Goal: Complete application form

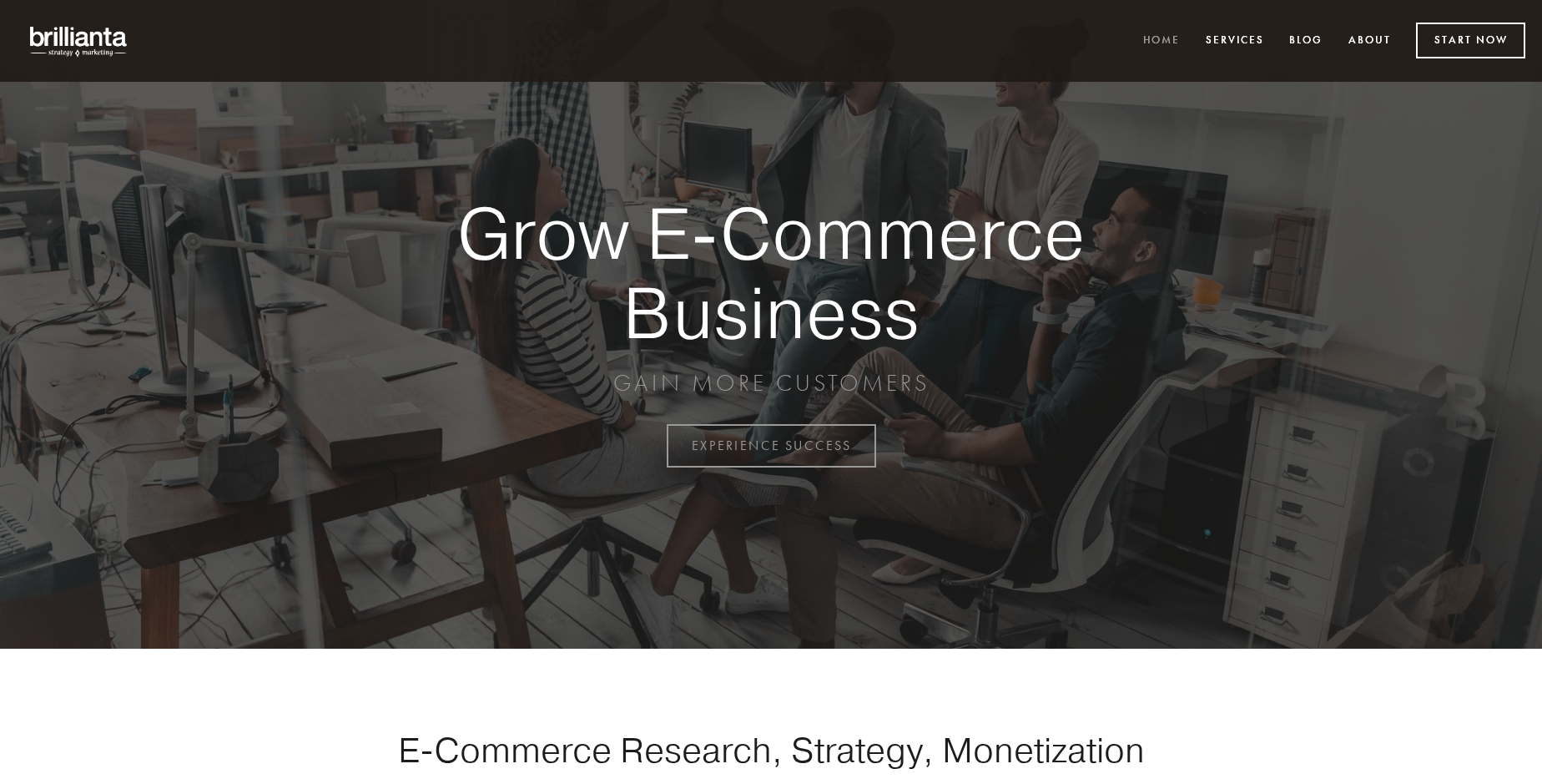
scroll to position [4375, 0]
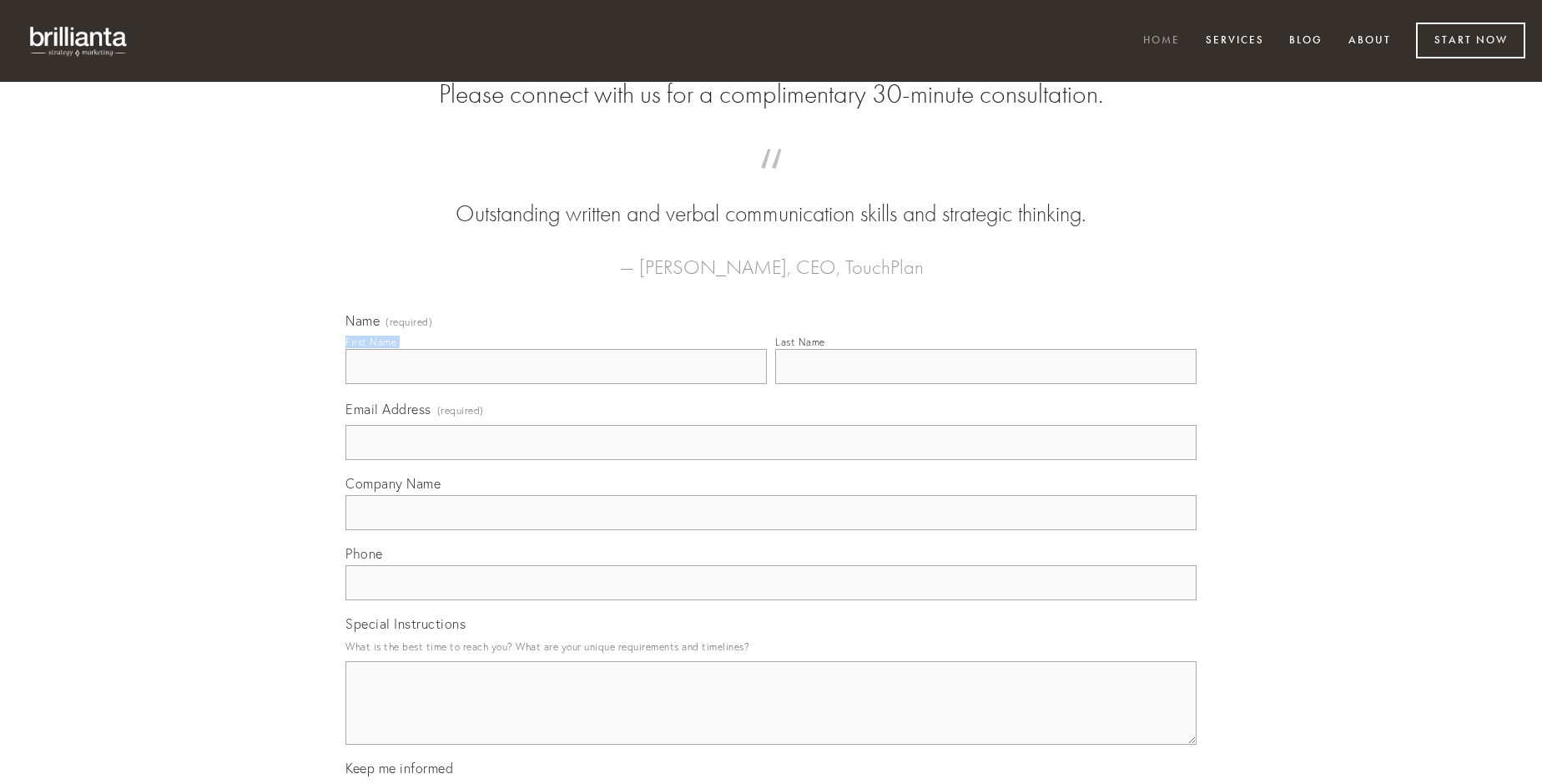
type input "[PERSON_NAME]"
click at [985, 384] on input "Last Name" at bounding box center [986, 366] width 422 height 35
type input "[PERSON_NAME]"
click at [771, 460] on input "Email Address (required)" at bounding box center [771, 443] width 851 height 35
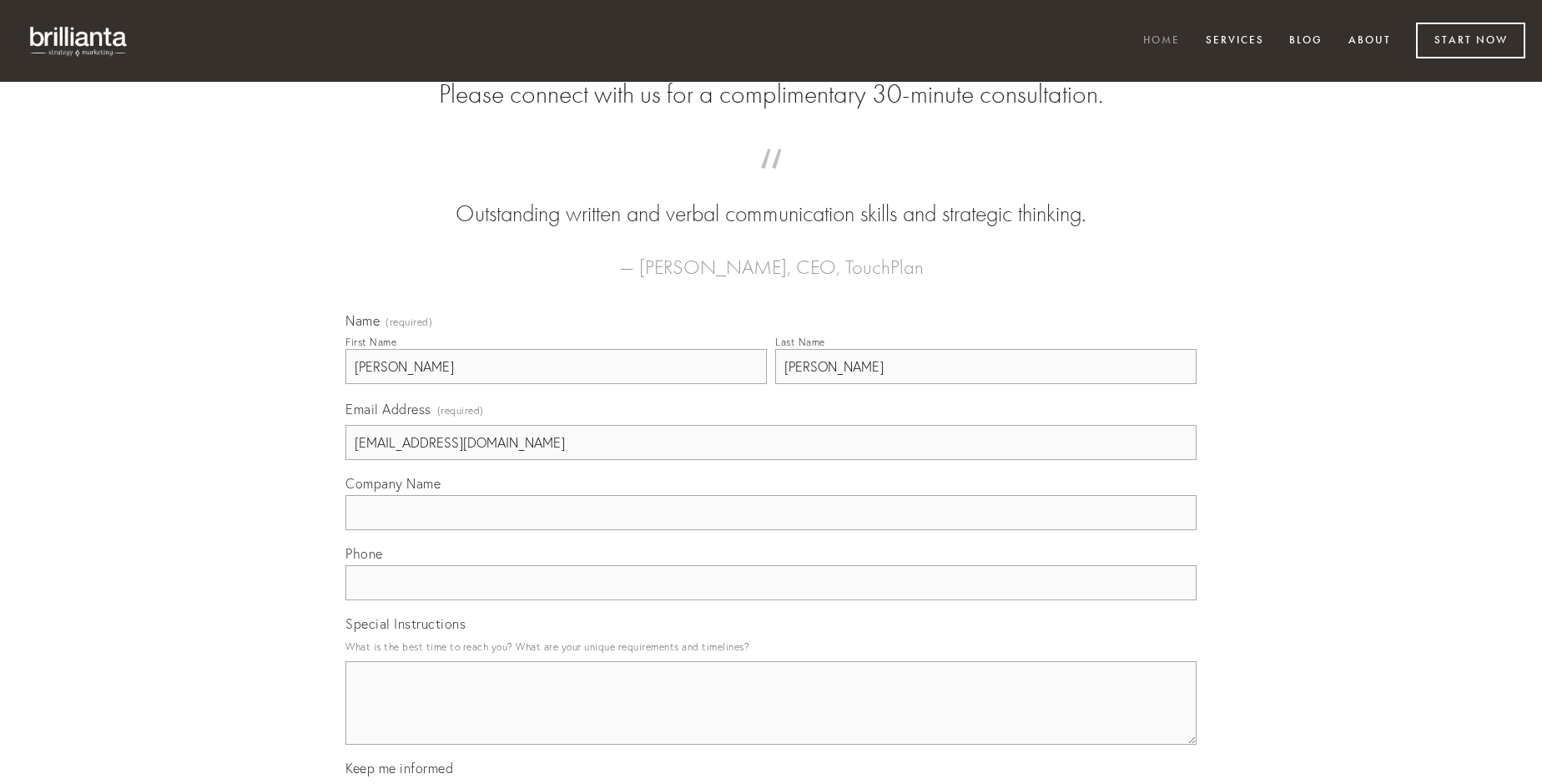
type input "[EMAIL_ADDRESS][DOMAIN_NAME]"
click at [771, 530] on input "Company Name" at bounding box center [771, 512] width 851 height 35
type input "repudiandae"
click at [771, 600] on input "text" at bounding box center [771, 583] width 851 height 35
click at [771, 718] on textarea "Special Instructions" at bounding box center [771, 703] width 851 height 84
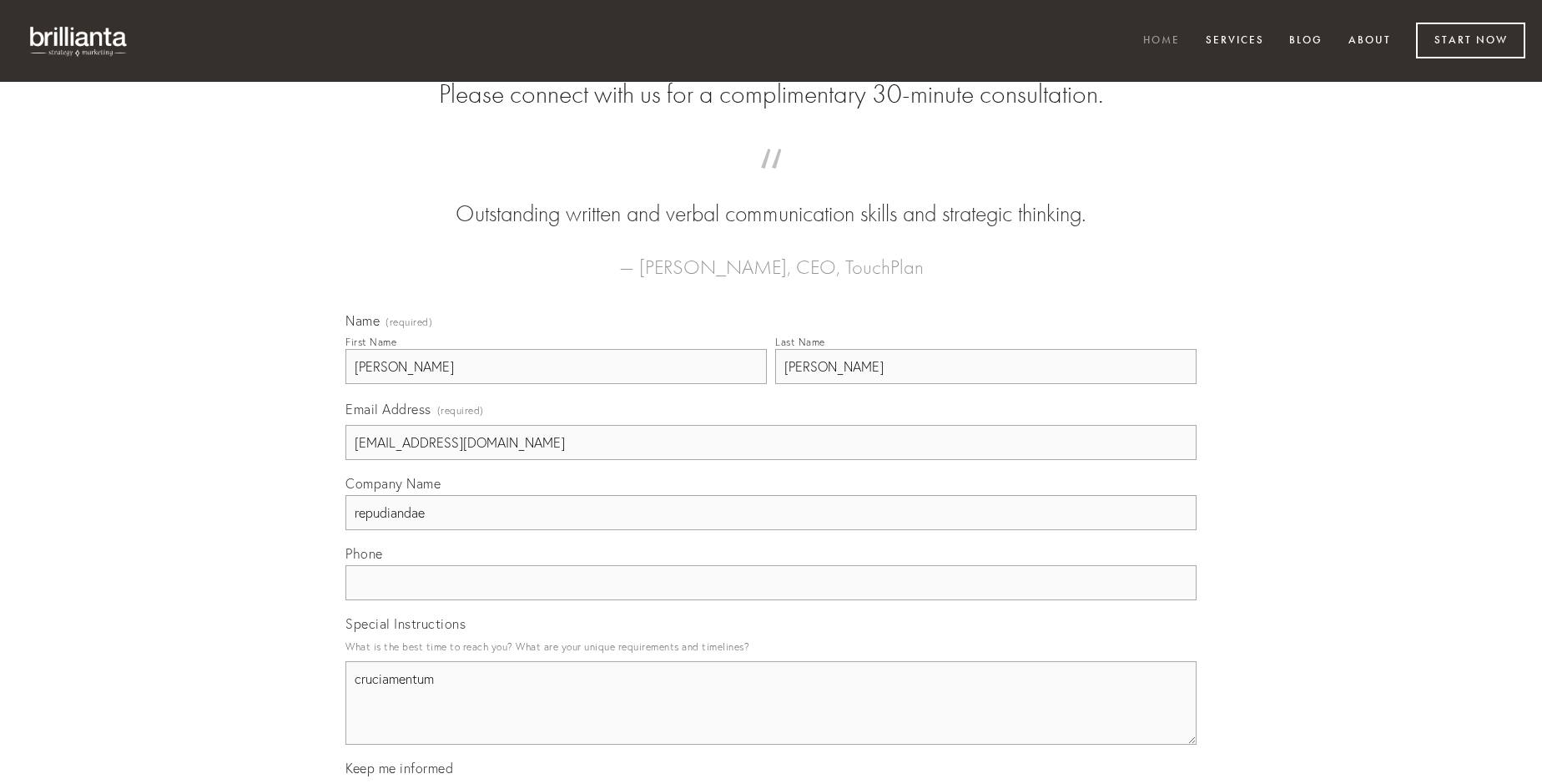
type textarea "cruciamentum"
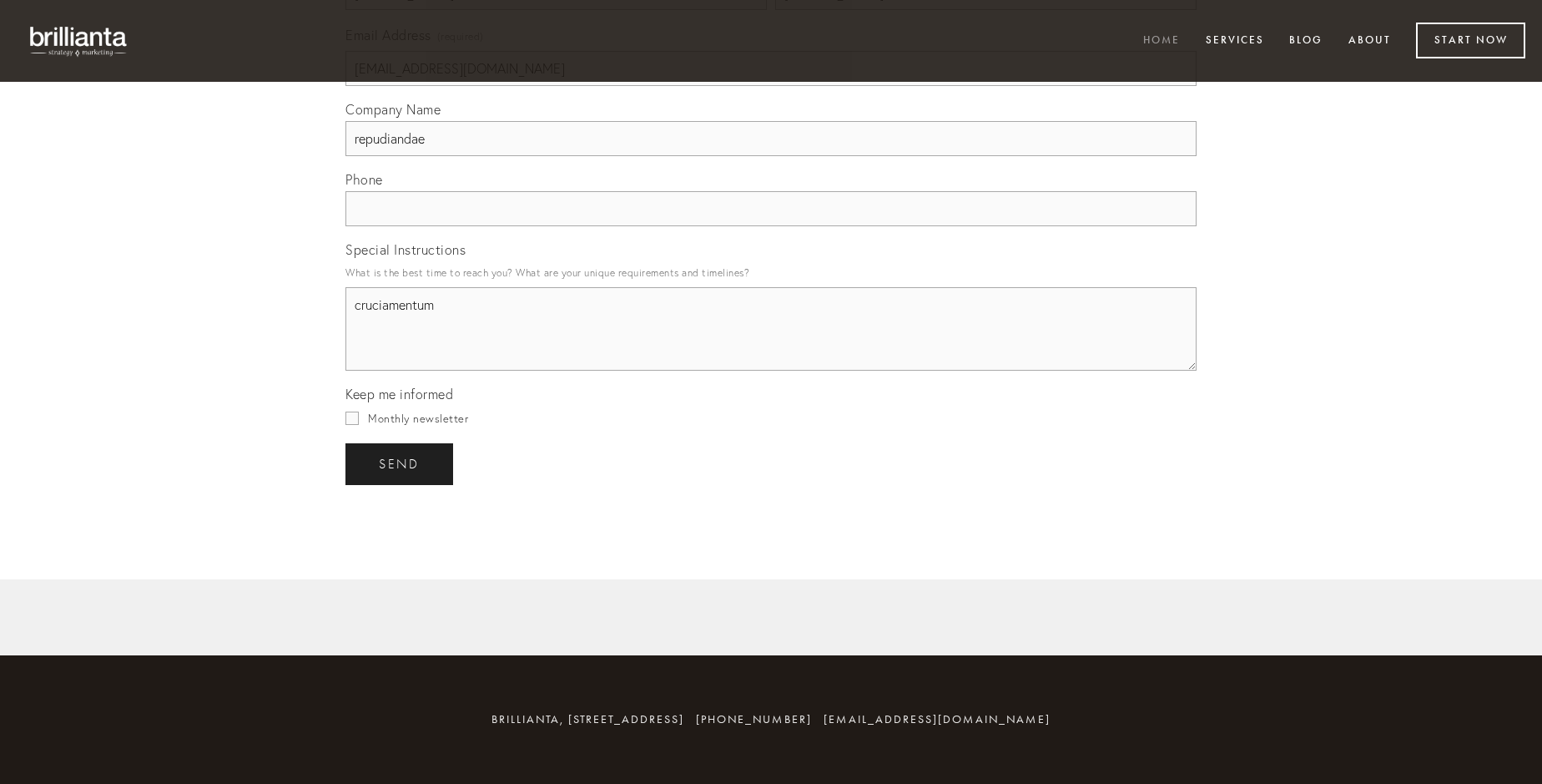
click at [401, 463] on span "send" at bounding box center [399, 463] width 41 height 15
